Goal: Find contact information: Obtain details needed to contact an individual or organization

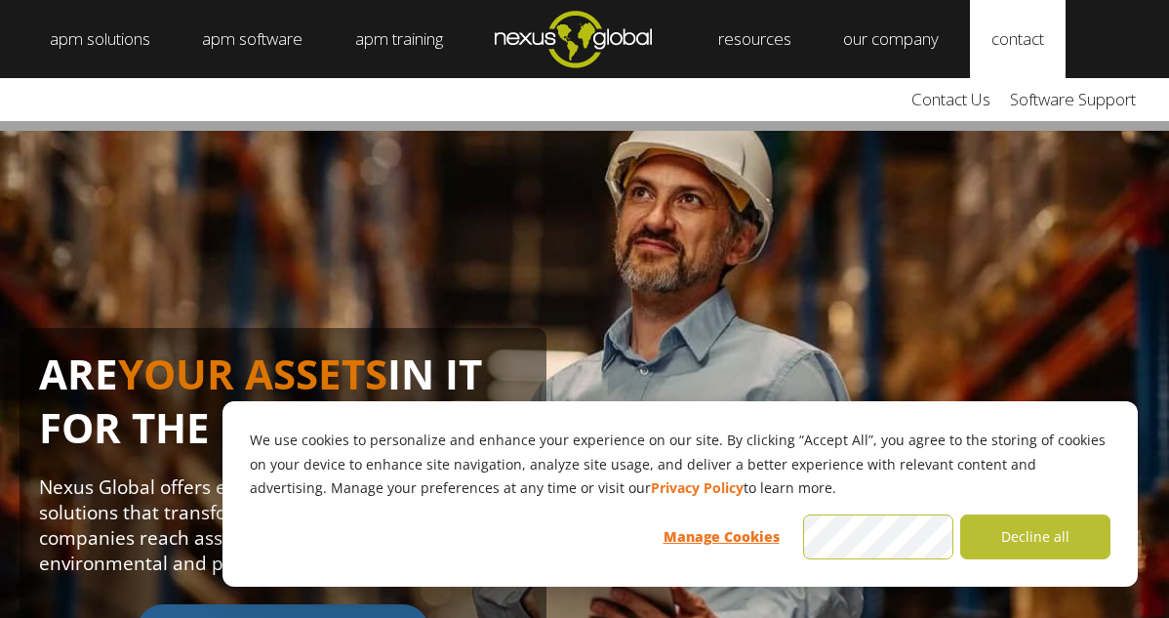
click at [1055, 48] on link "contact" at bounding box center [1018, 39] width 96 height 78
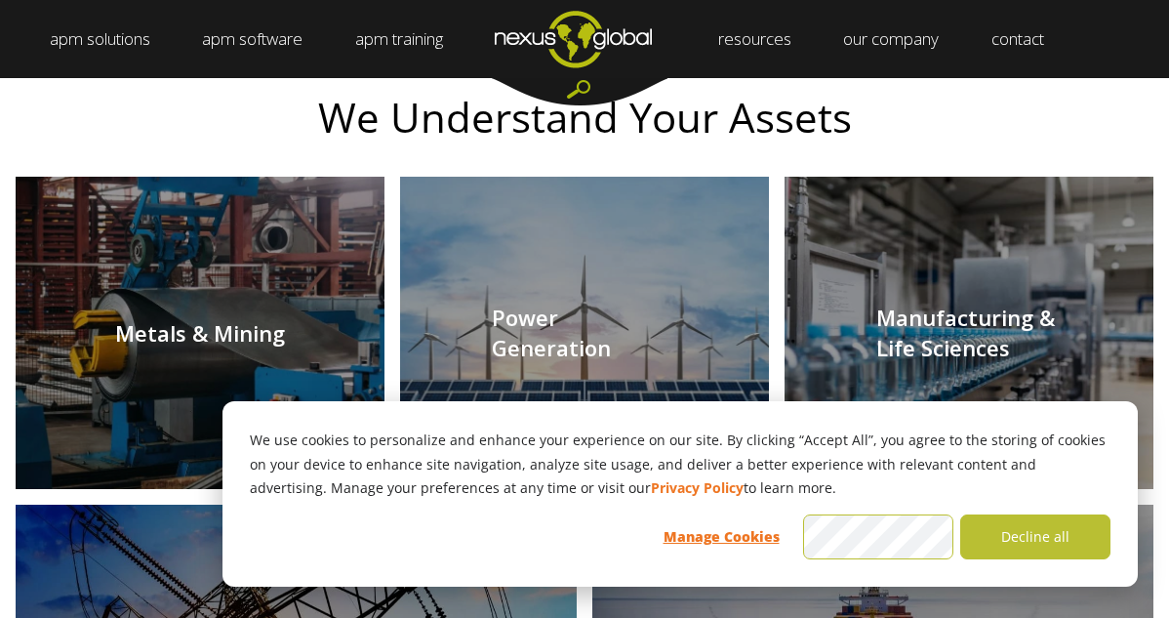
scroll to position [2049, 0]
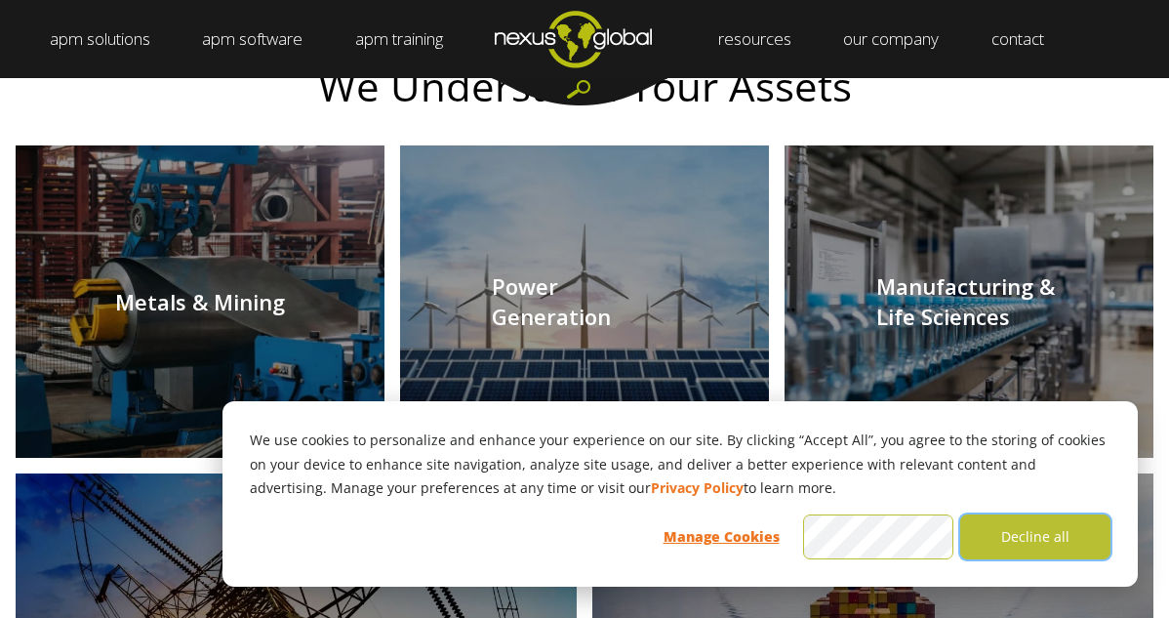
click at [1037, 539] on button "Decline all" at bounding box center [1035, 536] width 150 height 45
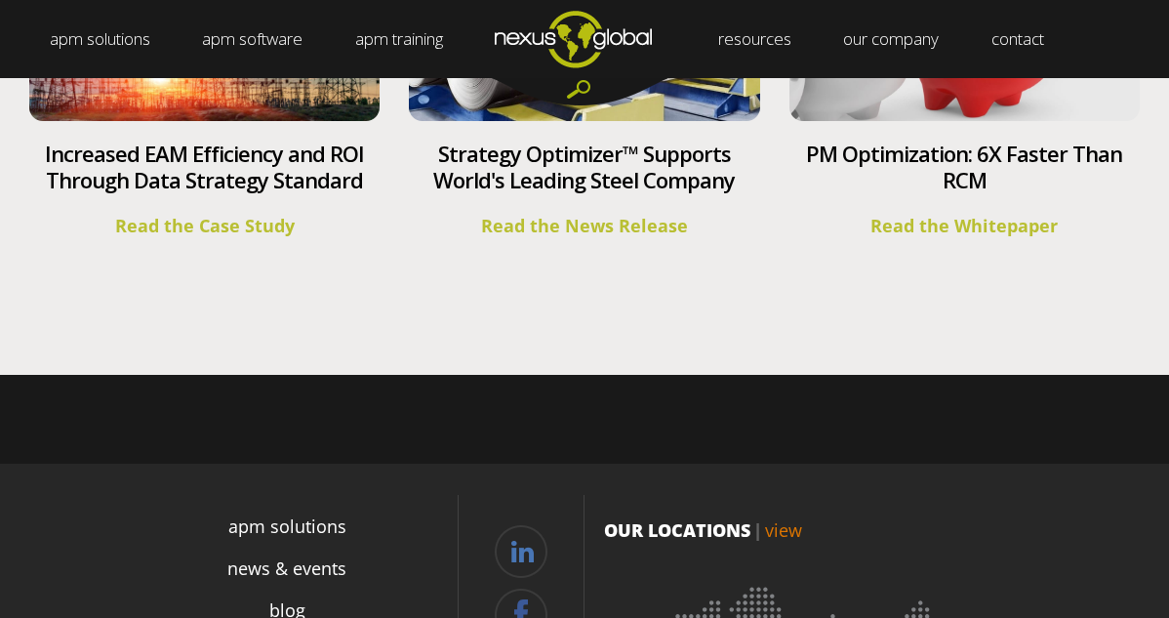
scroll to position [7617, 0]
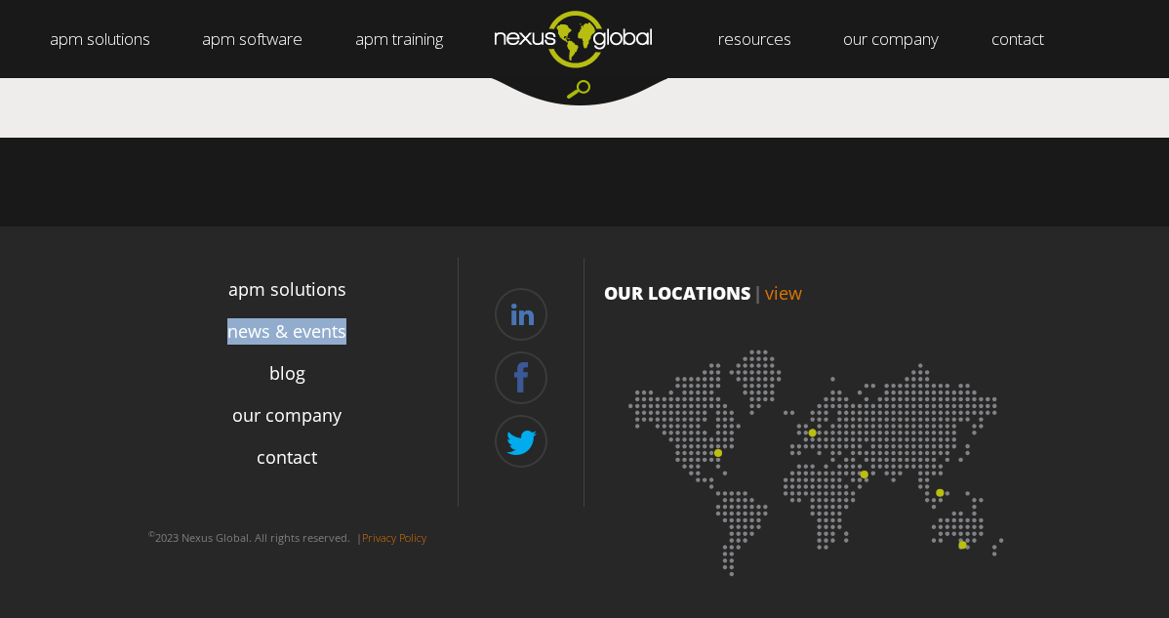
drag, startPoint x: 214, startPoint y: 329, endPoint x: 345, endPoint y: 333, distance: 131.8
click at [345, 333] on li "news & events" at bounding box center [287, 331] width 342 height 26
drag, startPoint x: 222, startPoint y: 278, endPoint x: 353, endPoint y: 332, distance: 141.3
click at [353, 332] on ul "apm solutions news & events blog our company contact" at bounding box center [287, 391] width 342 height 246
copy ul "apm solutions news & events"
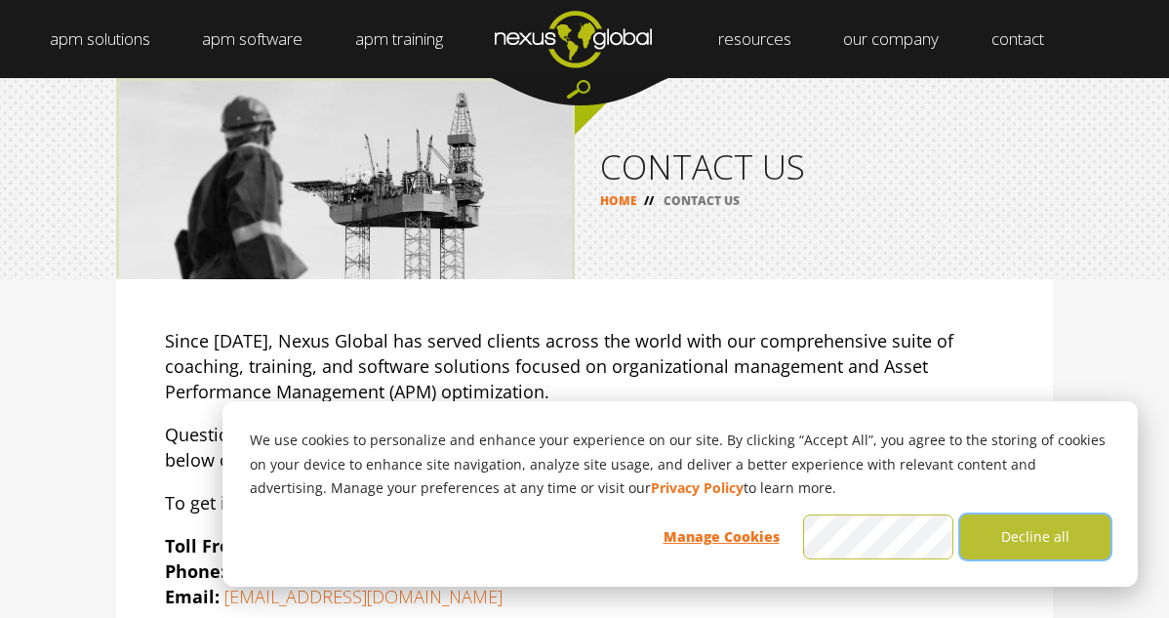
click at [1056, 536] on button "Decline all" at bounding box center [1035, 536] width 150 height 45
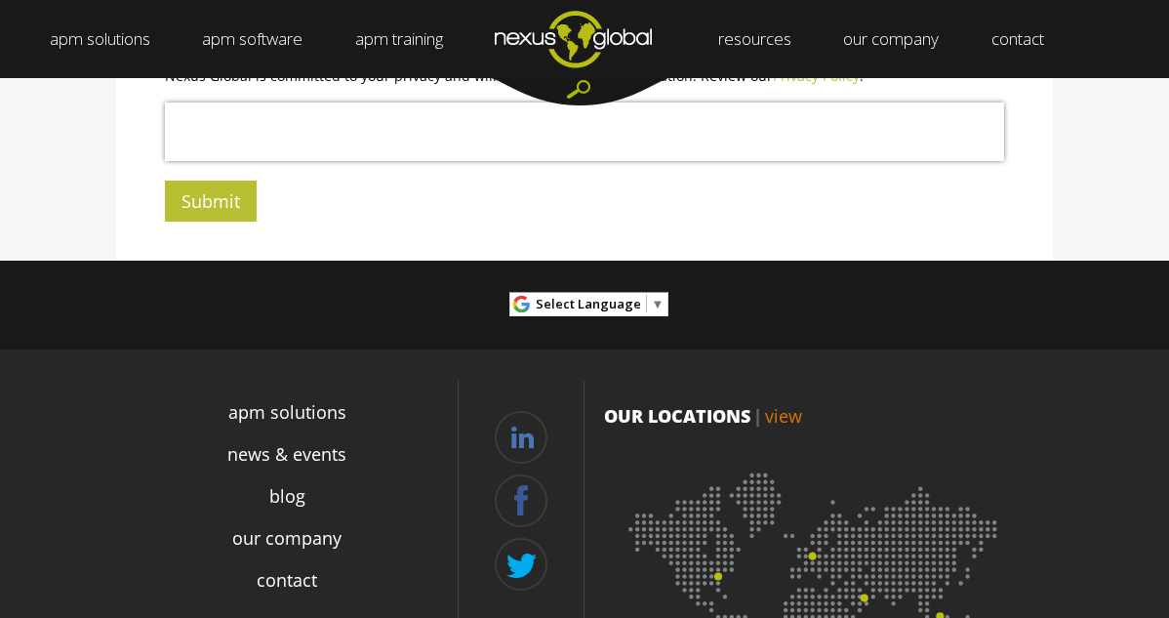
scroll to position [939, 0]
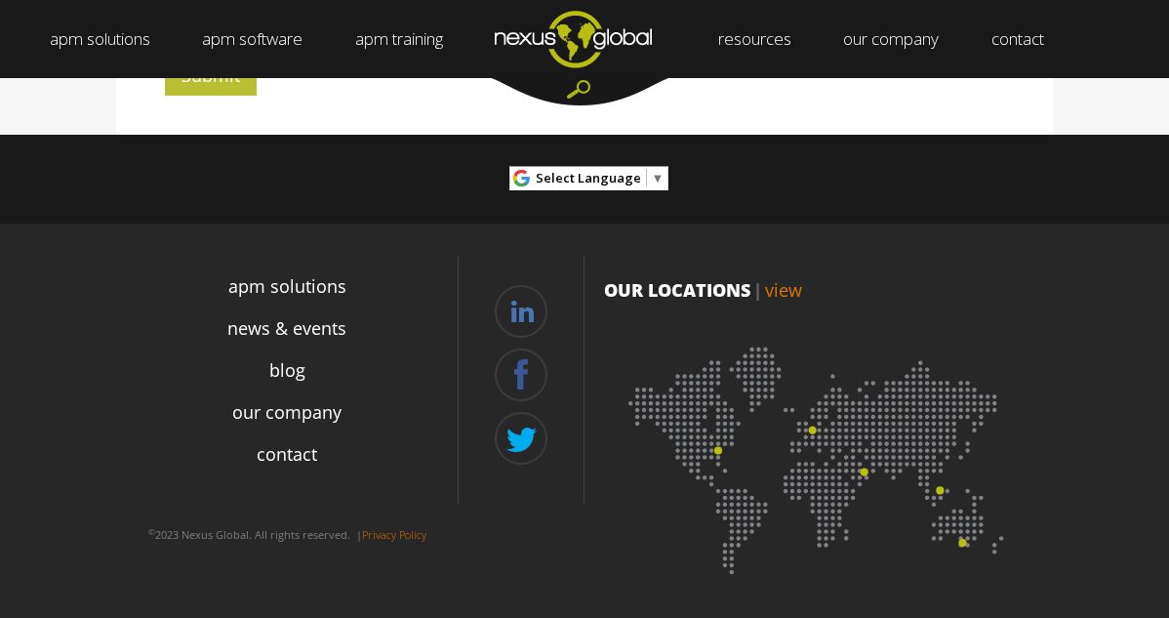
click at [774, 294] on link "view" at bounding box center [783, 289] width 37 height 23
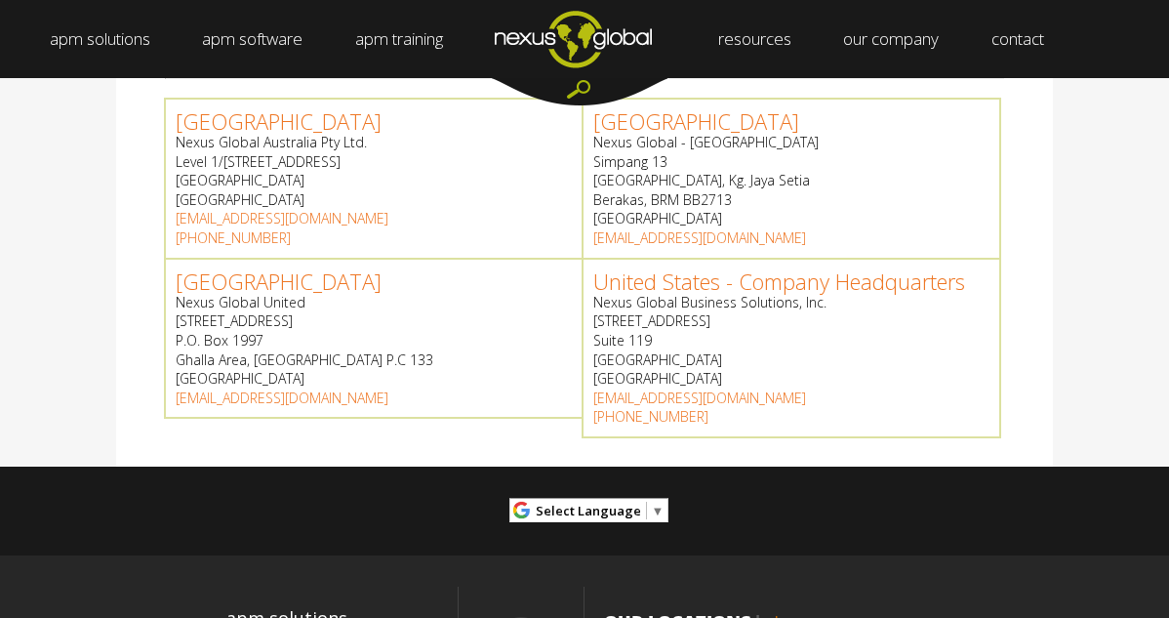
scroll to position [976, 0]
